Goal: Information Seeking & Learning: Understand process/instructions

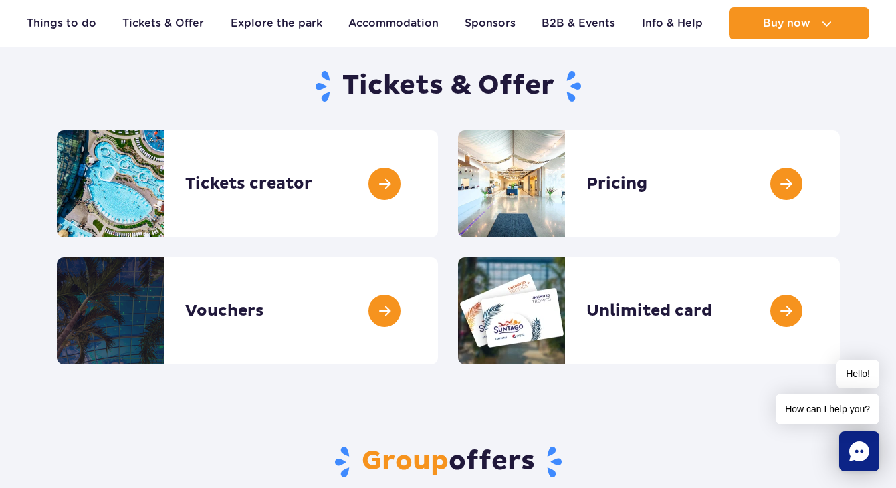
scroll to position [125, 0]
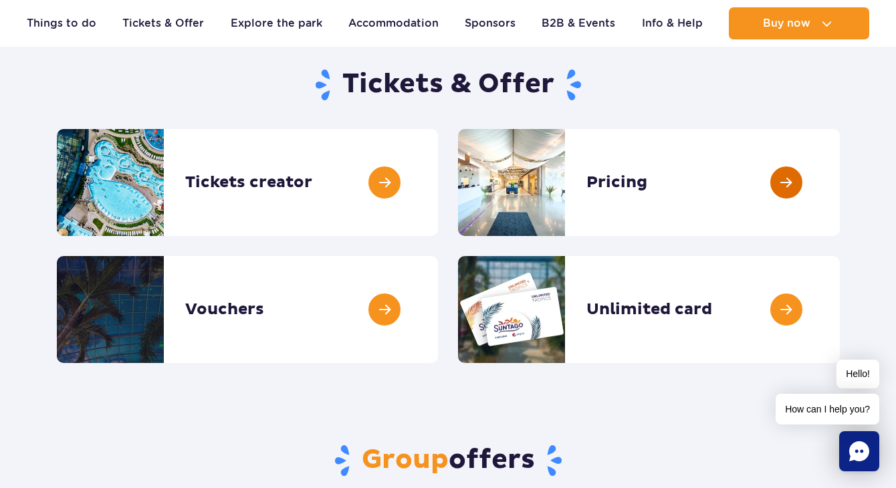
click at [840, 196] on link at bounding box center [840, 182] width 0 height 107
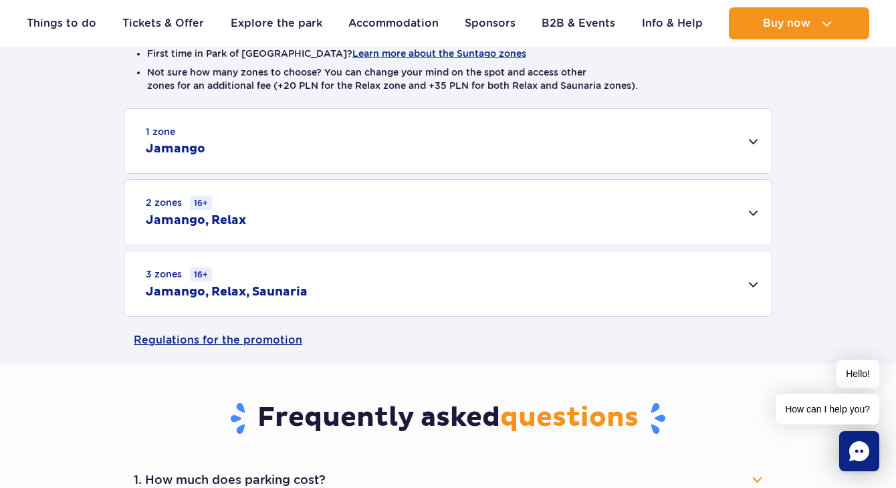
scroll to position [387, 0]
click at [756, 149] on div "1 zone Jamango" at bounding box center [447, 140] width 647 height 64
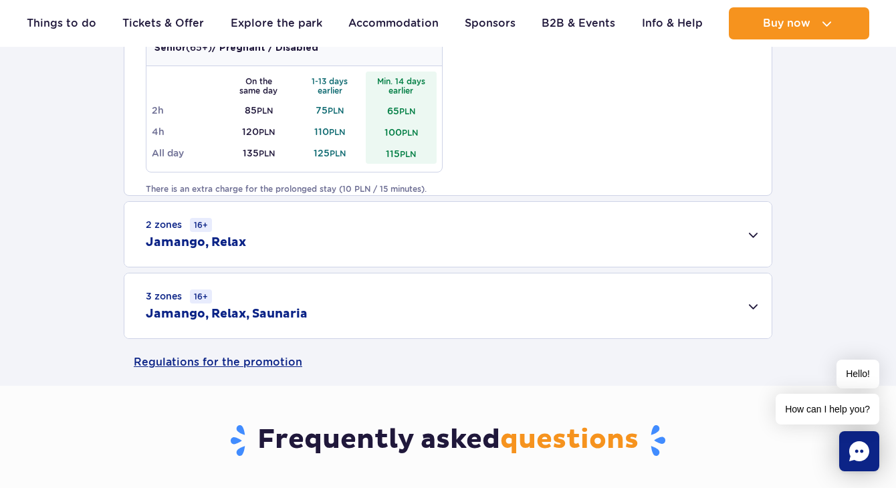
scroll to position [860, 0]
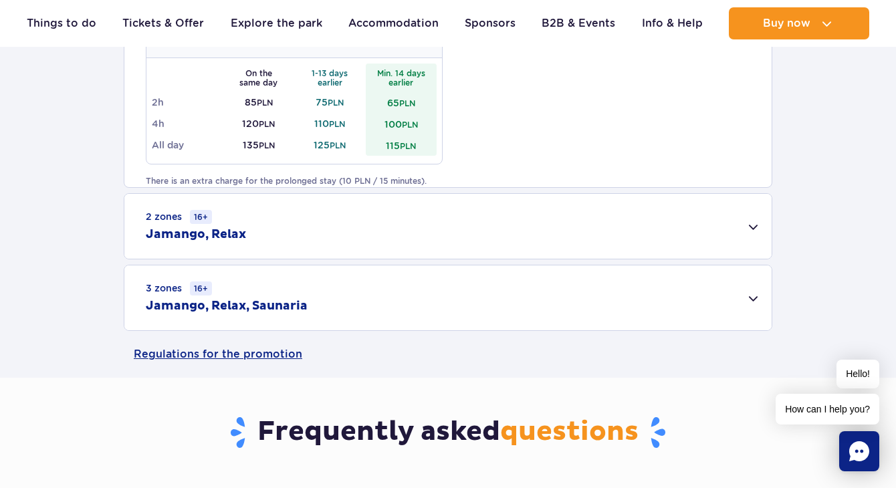
click at [756, 302] on div "3 zones 16+ Jamango, Relax, Saunaria" at bounding box center [447, 298] width 647 height 65
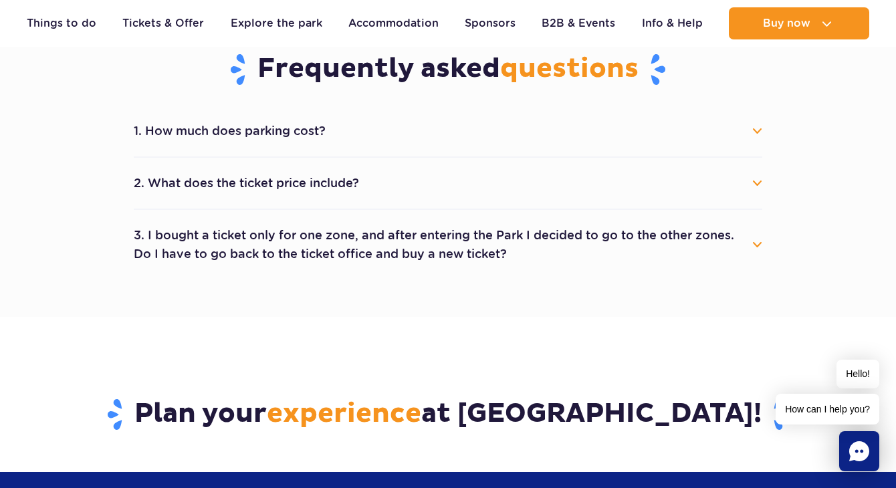
scroll to position [1416, 0]
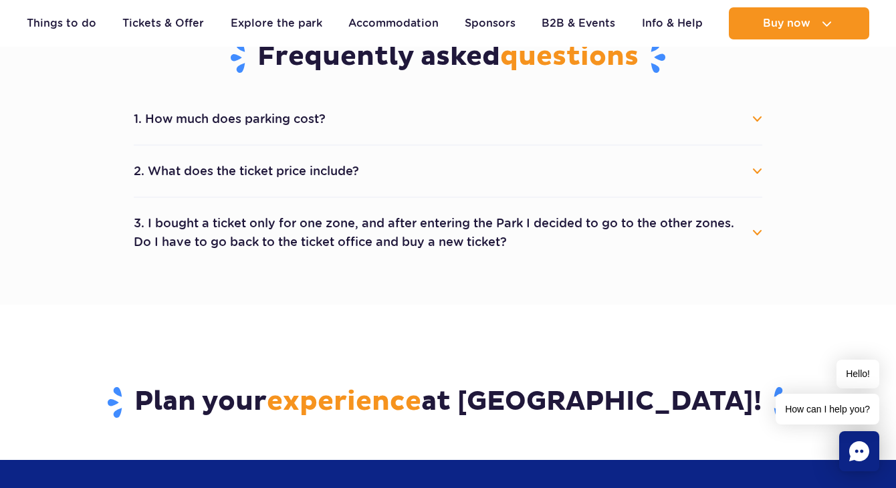
click at [756, 172] on button "2. What does the ticket price include?" at bounding box center [448, 170] width 629 height 29
